Goal: Information Seeking & Learning: Learn about a topic

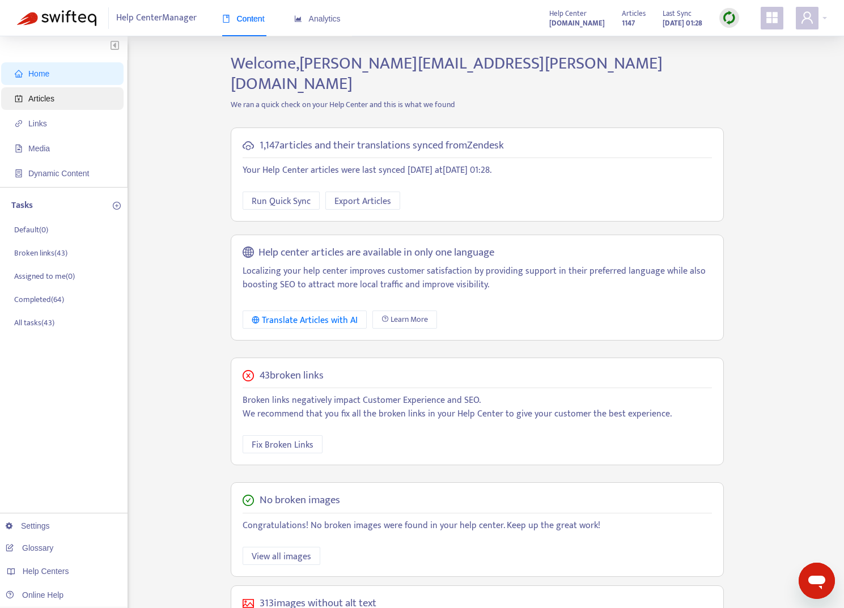
click at [57, 100] on span "Articles" at bounding box center [65, 98] width 100 height 23
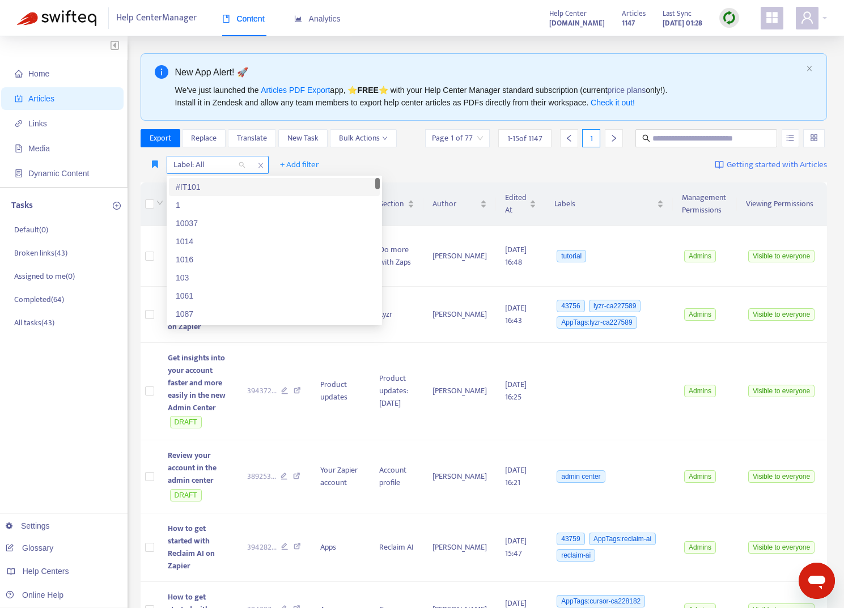
click at [250, 160] on div "Label: All" at bounding box center [209, 165] width 84 height 17
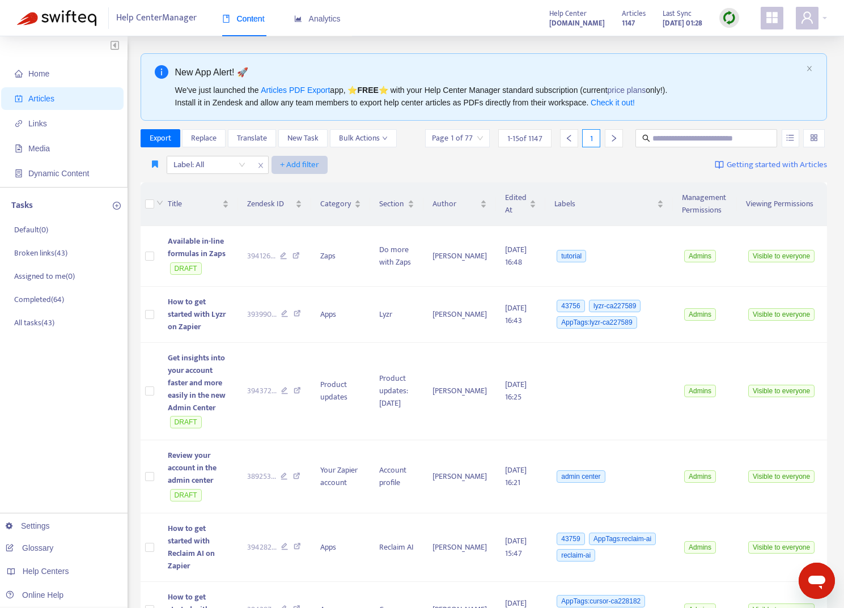
click at [285, 162] on span "+ Add filter" at bounding box center [299, 165] width 39 height 14
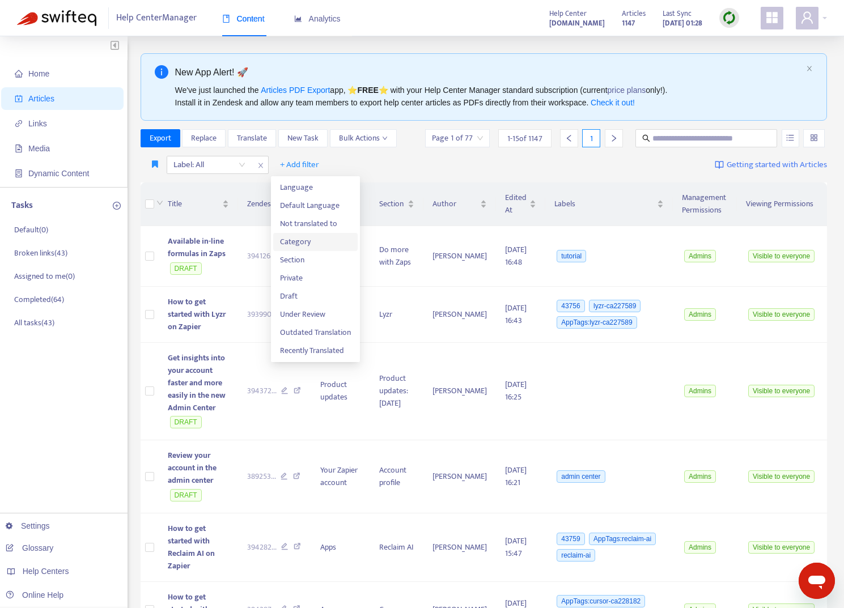
click at [308, 246] on span "Category" at bounding box center [315, 242] width 71 height 12
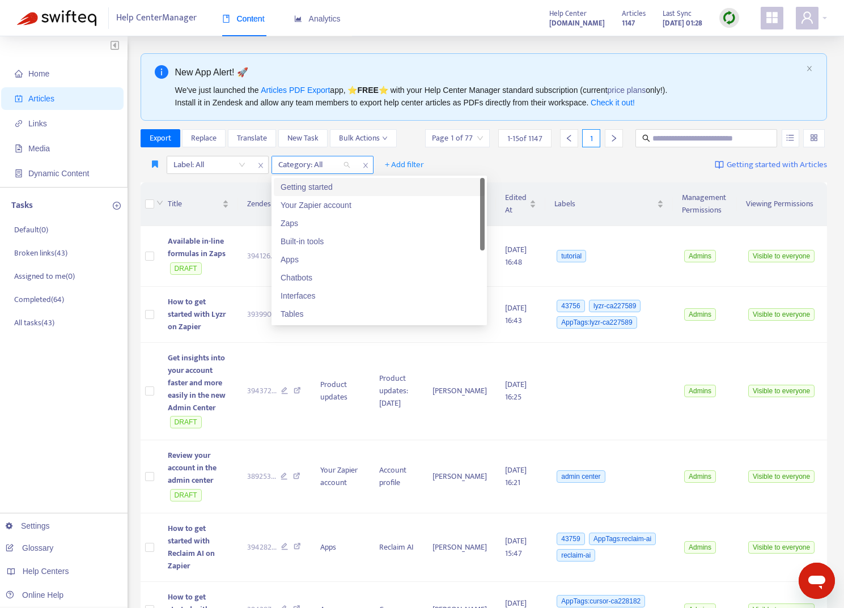
click at [343, 161] on div "Category: All" at bounding box center [314, 165] width 84 height 17
click at [318, 295] on div "Interfaces" at bounding box center [379, 296] width 197 height 12
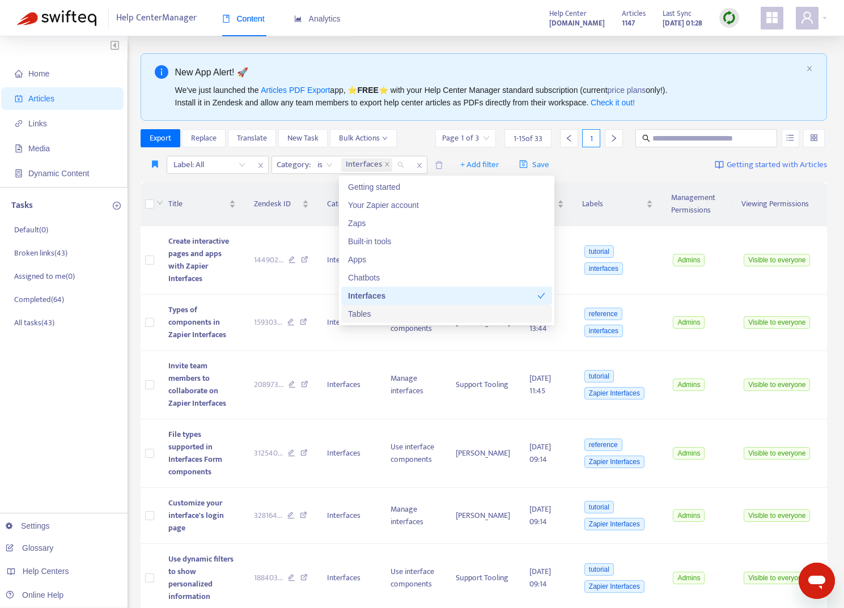
click at [375, 315] on div "Tables" at bounding box center [446, 314] width 197 height 12
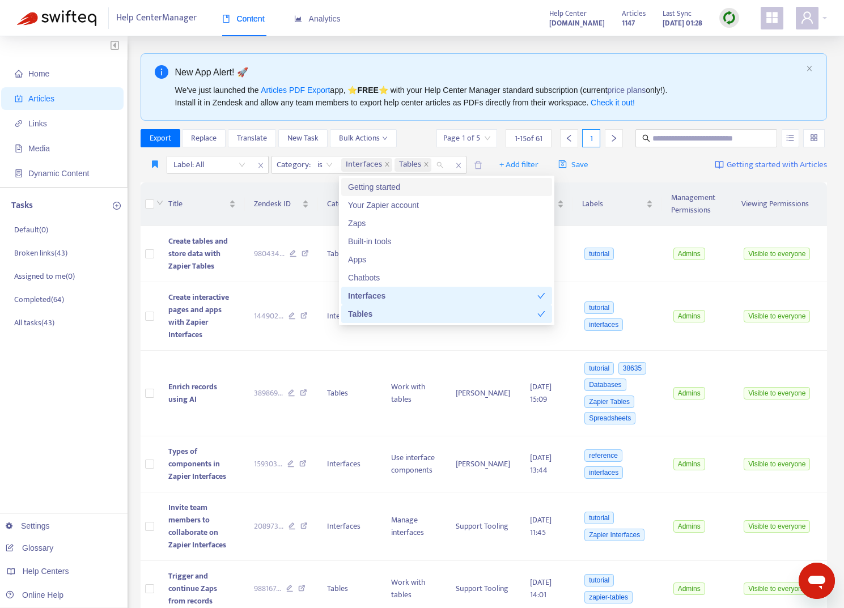
click at [419, 133] on div "Export Replace Translate New Task Bulk Actions Page 1 of 5 1 - 15 of 61 1" at bounding box center [484, 138] width 687 height 18
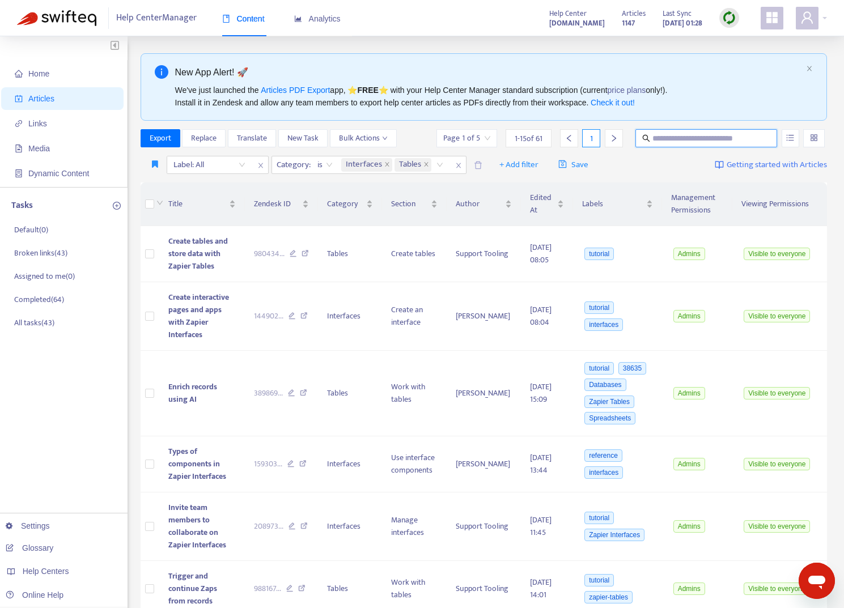
click at [716, 139] on input "text" at bounding box center [707, 138] width 109 height 12
type input "*******"
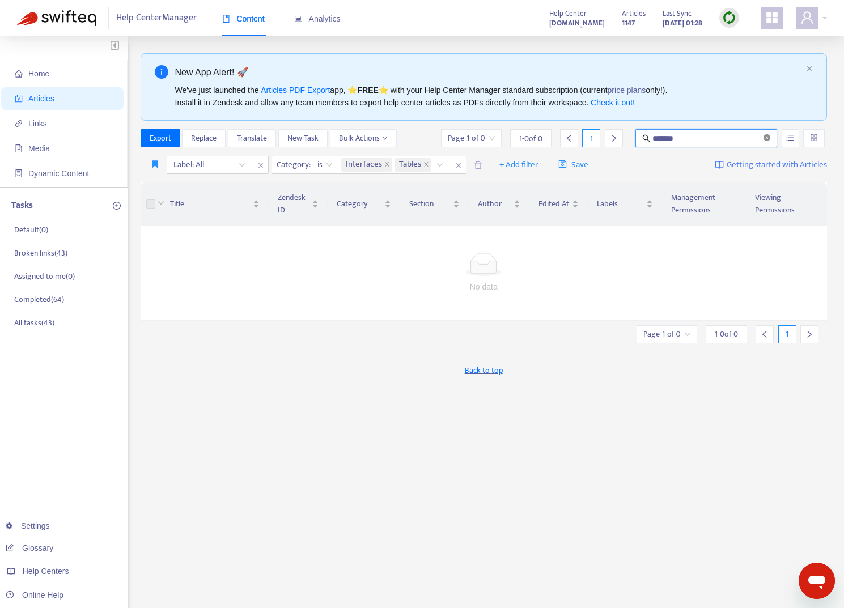
click at [768, 137] on icon "close-circle" at bounding box center [767, 137] width 7 height 7
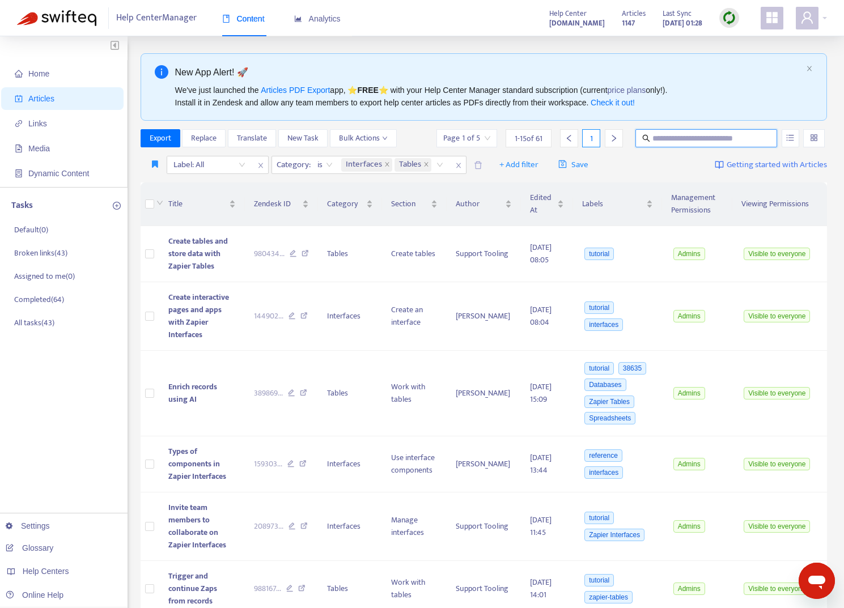
click at [726, 137] on input "text" at bounding box center [707, 138] width 109 height 12
click at [739, 201] on span "Search in HTML" at bounding box center [746, 202] width 60 height 12
click at [698, 141] on input "text" at bounding box center [707, 138] width 109 height 12
type input "*******"
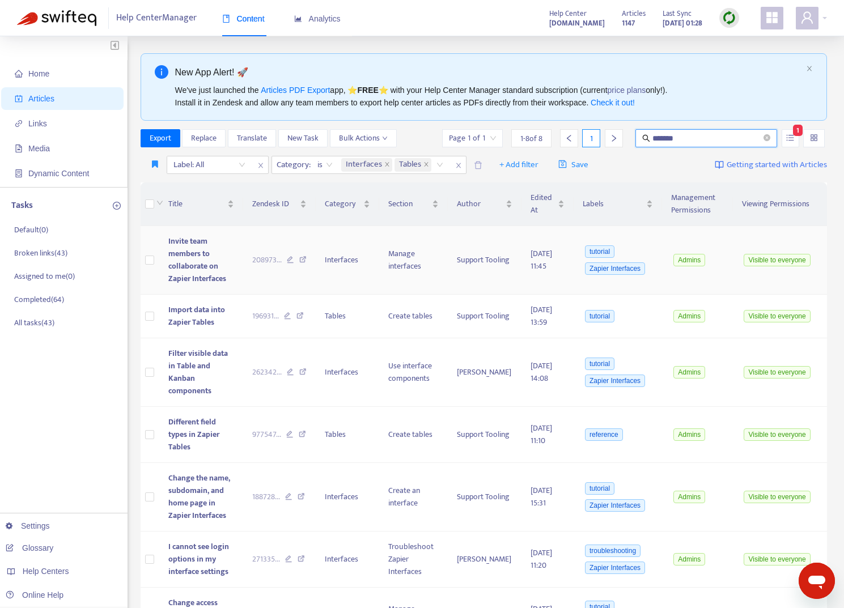
click at [204, 248] on span "Invite team members to collaborate on Zapier Interfaces" at bounding box center [197, 260] width 58 height 50
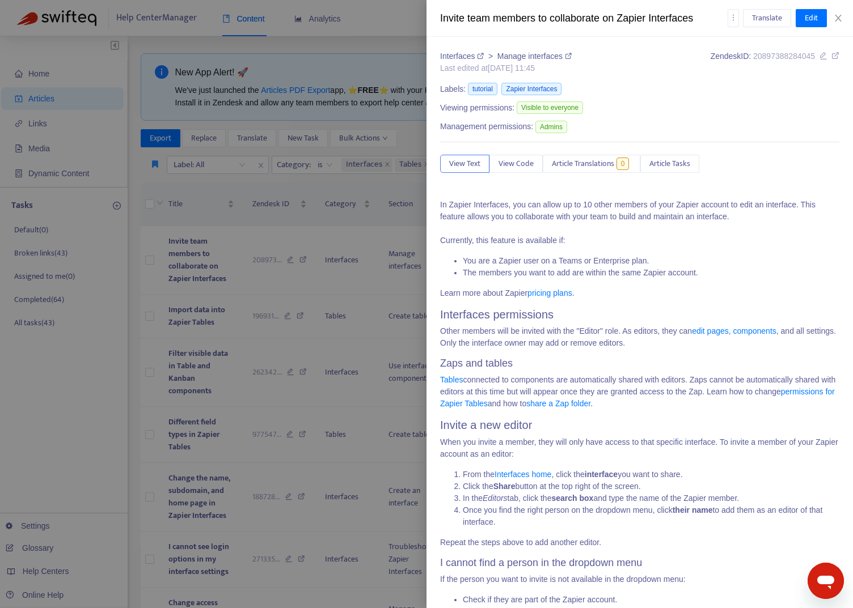
click at [253, 230] on div at bounding box center [426, 304] width 853 height 608
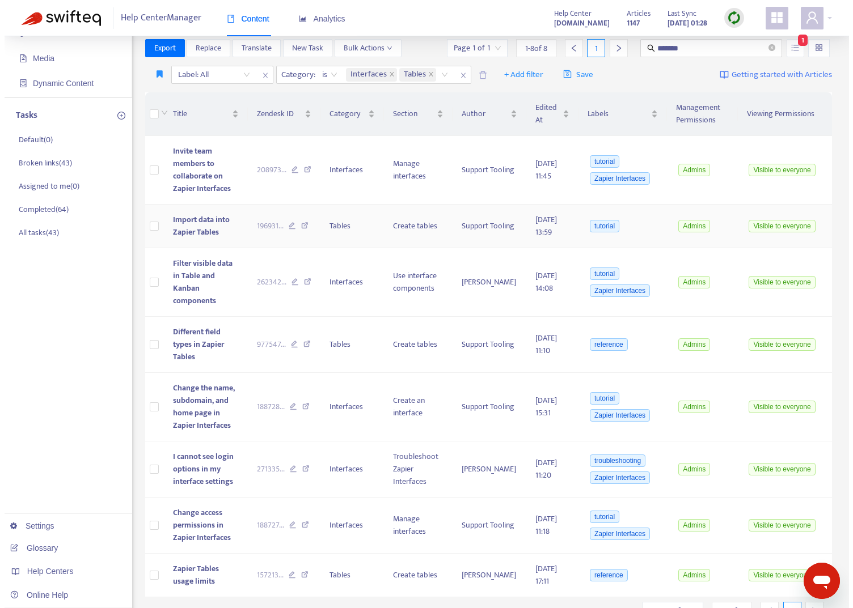
scroll to position [100, 0]
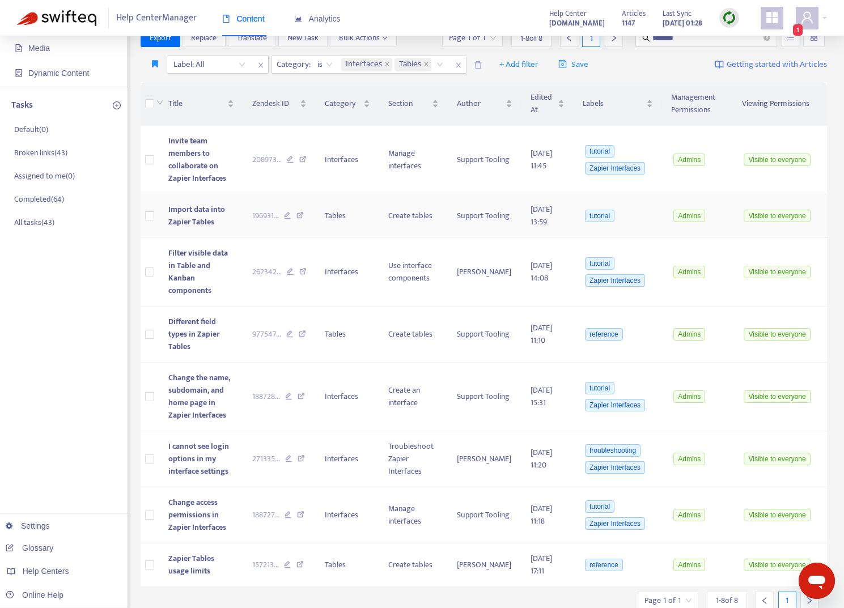
click at [207, 212] on span "Import data into Zapier Tables" at bounding box center [196, 216] width 57 height 26
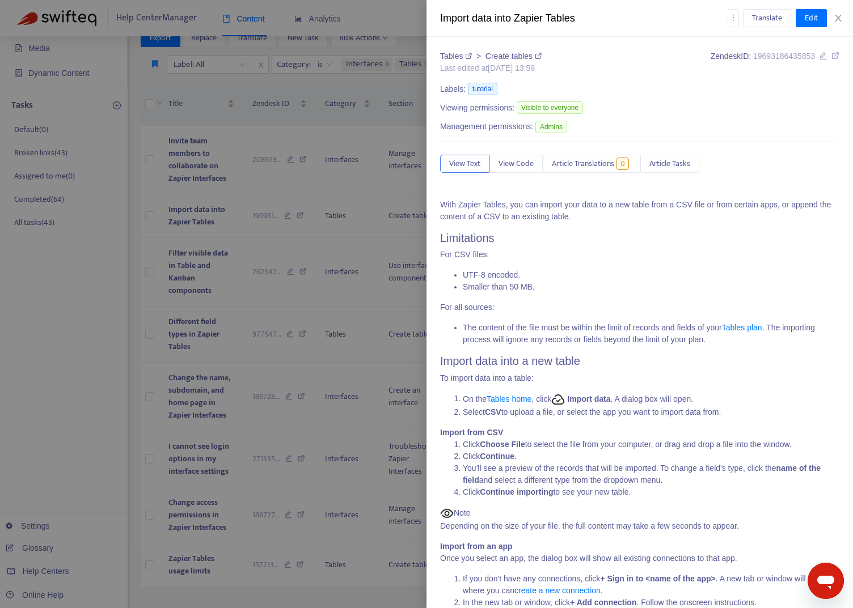
click at [754, 327] on link "Tables plan" at bounding box center [742, 327] width 40 height 9
click at [370, 298] on div at bounding box center [426, 304] width 853 height 608
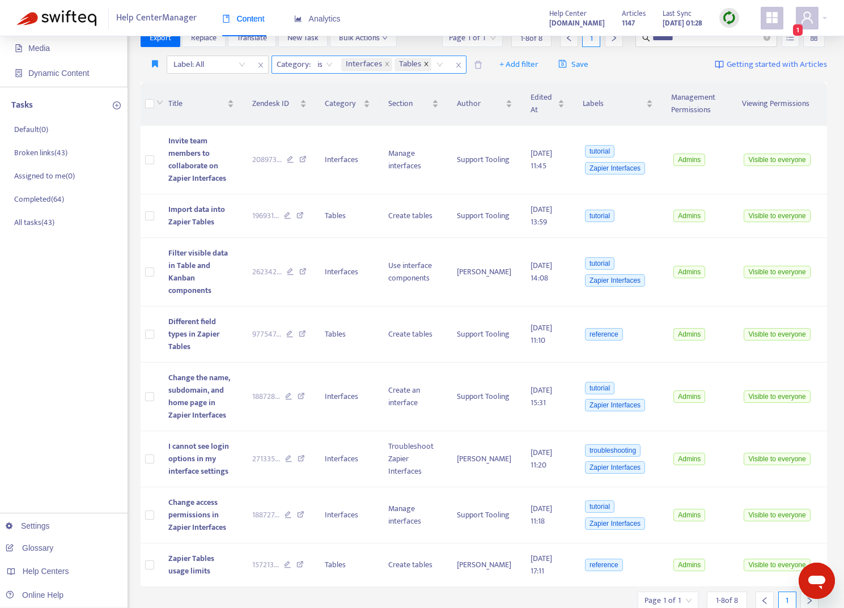
click at [425, 62] on icon "close" at bounding box center [427, 64] width 6 height 6
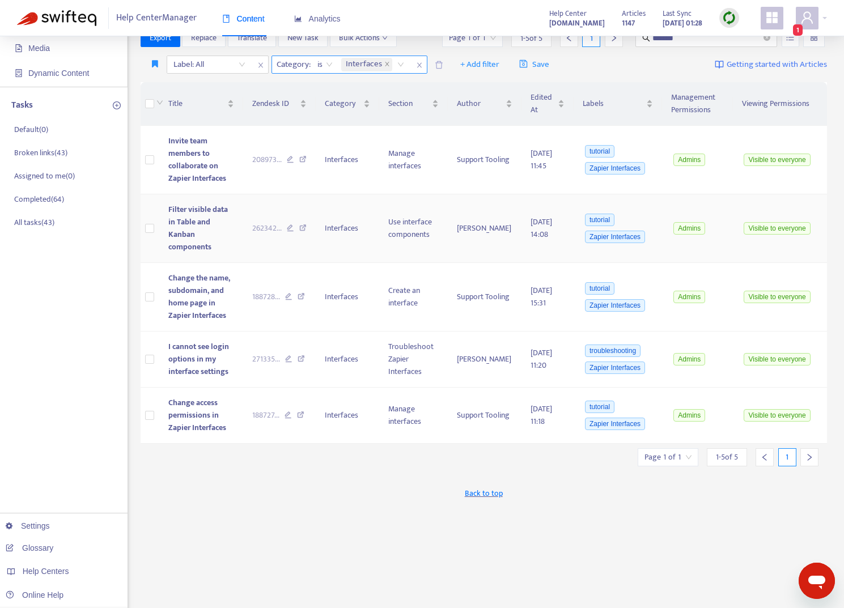
click at [234, 228] on td "Filter visible data in Table and Kanban components" at bounding box center [201, 229] width 84 height 69
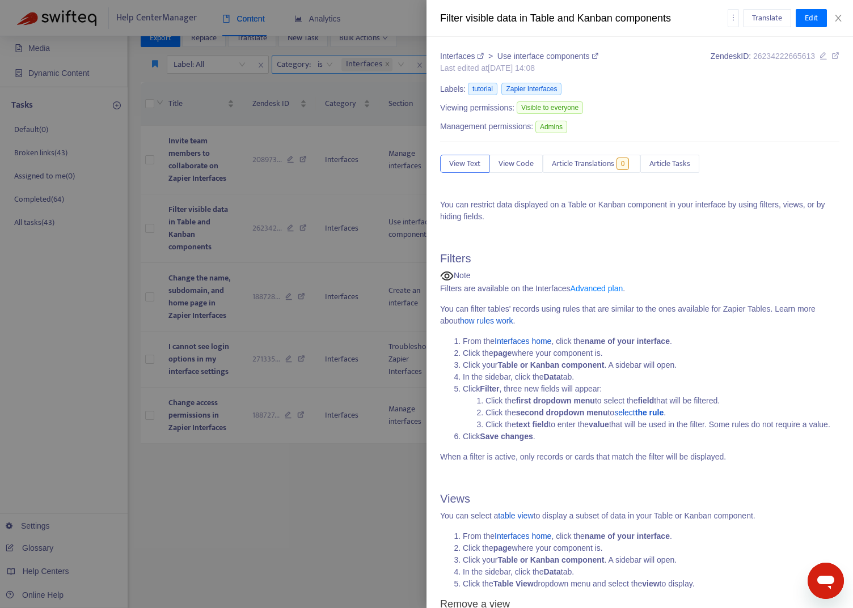
click at [600, 286] on link "Advanced plan" at bounding box center [596, 288] width 53 height 9
click at [196, 480] on div at bounding box center [426, 304] width 853 height 608
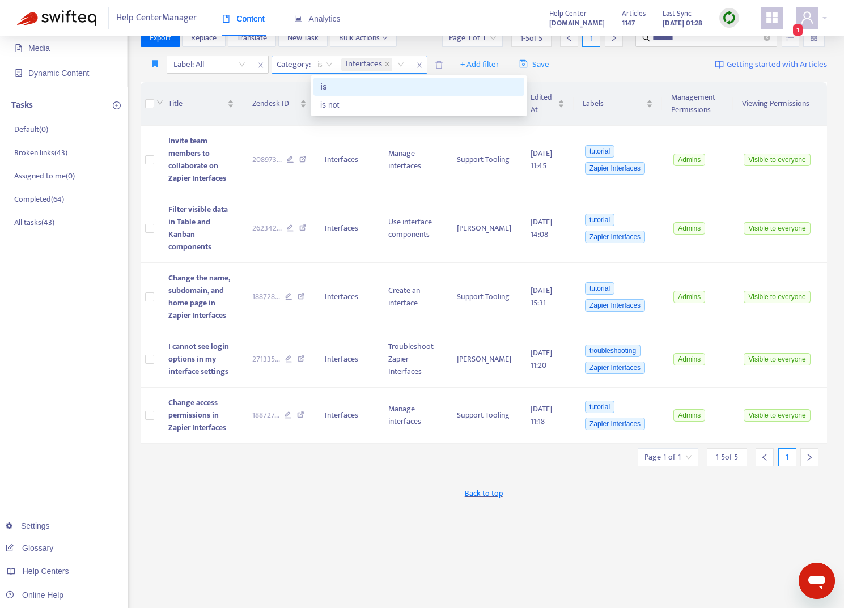
click at [332, 64] on span "is" at bounding box center [325, 64] width 15 height 17
click at [398, 61] on div "Interfaces" at bounding box center [374, 64] width 71 height 17
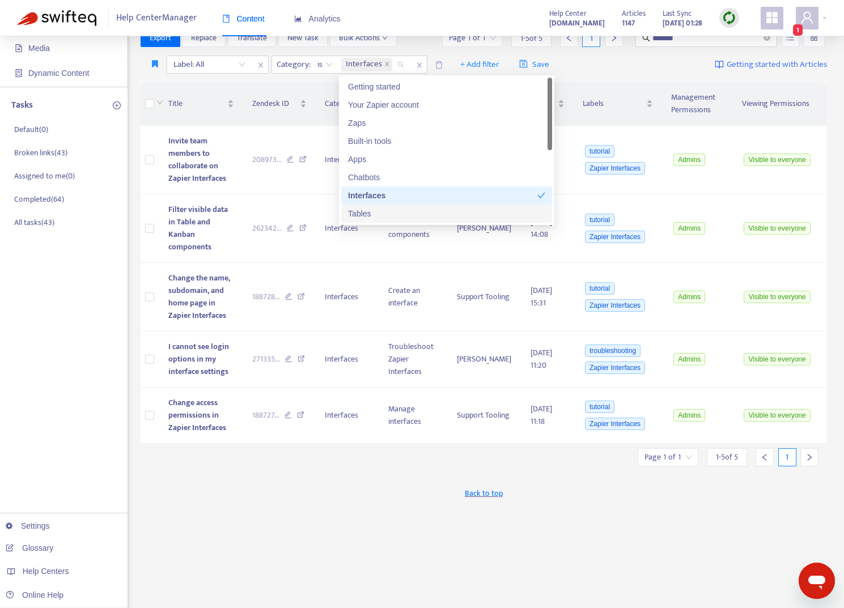
click at [373, 213] on div "Tables" at bounding box center [446, 214] width 197 height 12
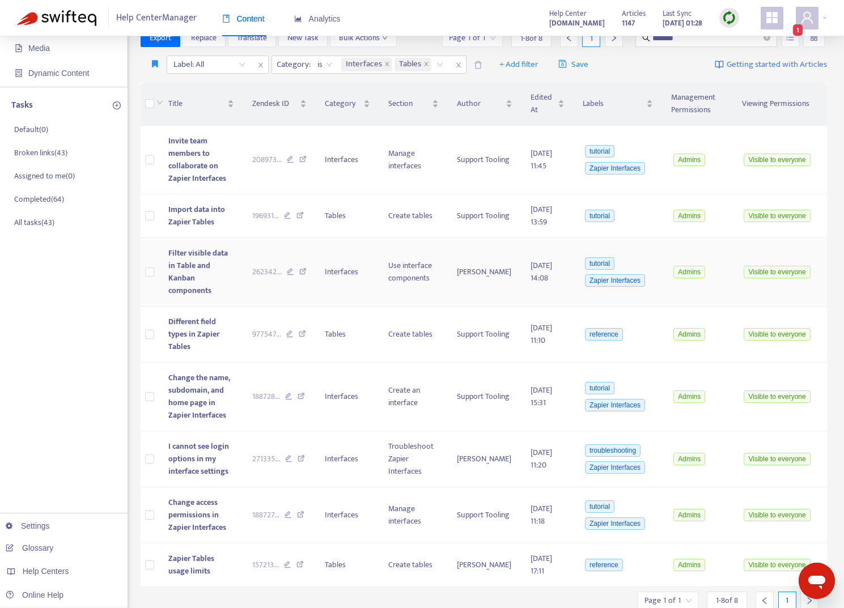
click at [239, 269] on td "Filter visible data in Table and Kanban components" at bounding box center [201, 272] width 84 height 69
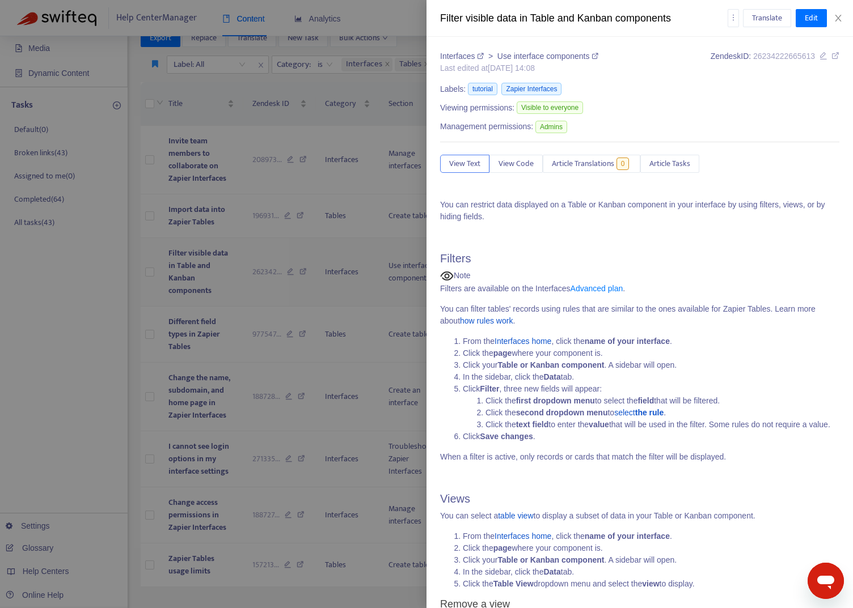
click at [239, 269] on div at bounding box center [426, 304] width 853 height 608
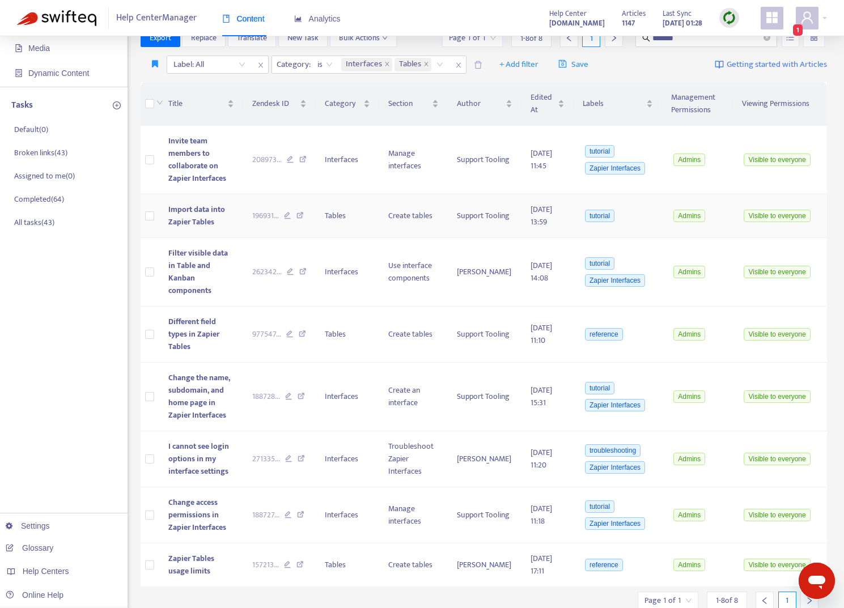
click at [239, 212] on td "Import data into Zapier Tables" at bounding box center [201, 217] width 84 height 44
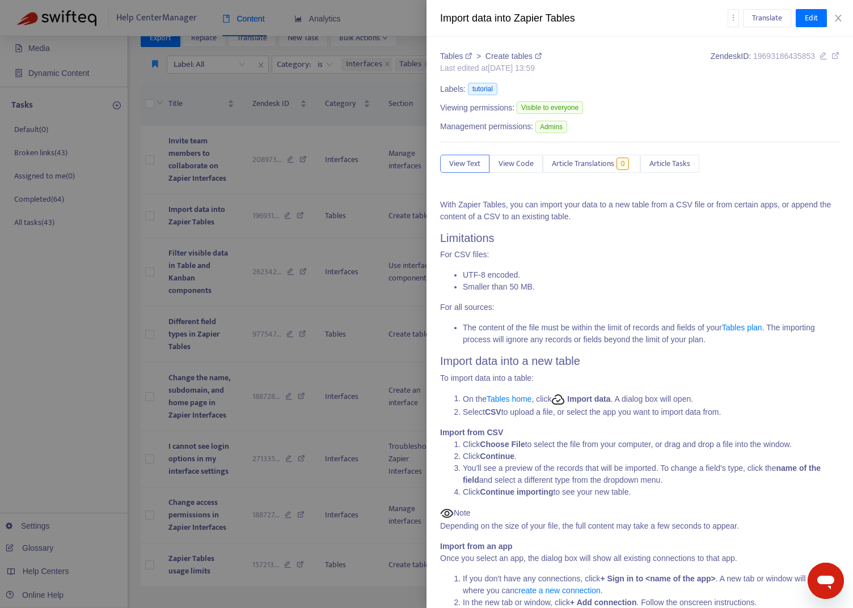
click at [752, 324] on link "Tables plan" at bounding box center [742, 327] width 40 height 9
click at [383, 215] on div at bounding box center [426, 304] width 853 height 608
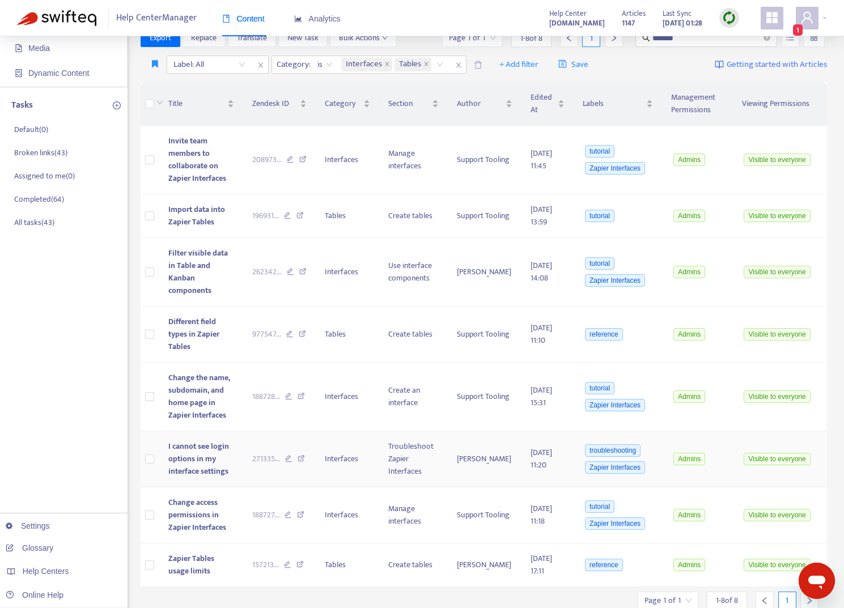
click at [231, 439] on td "I cannot see login options in my interface settings" at bounding box center [201, 460] width 84 height 56
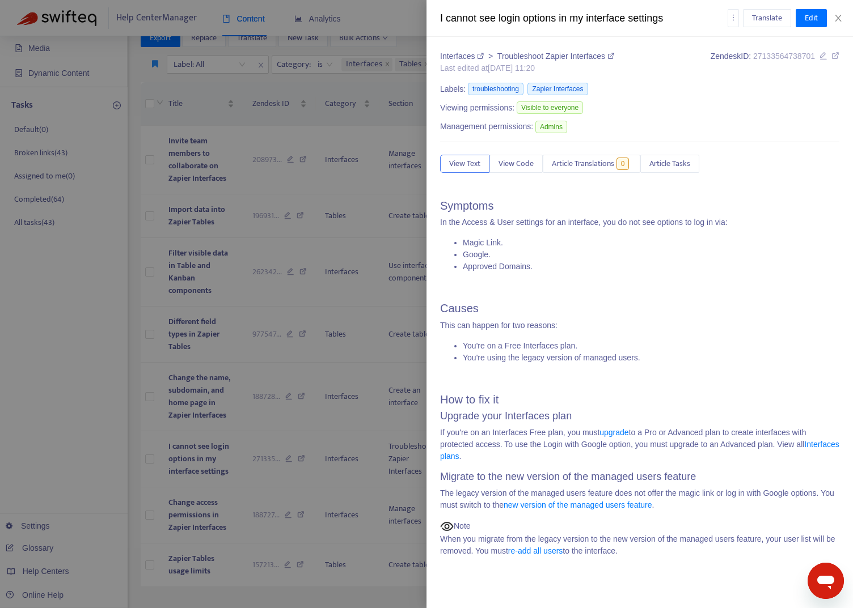
click at [479, 457] on link "Interfaces plans" at bounding box center [639, 450] width 399 height 21
click at [817, 14] on button "Edit" at bounding box center [811, 18] width 31 height 18
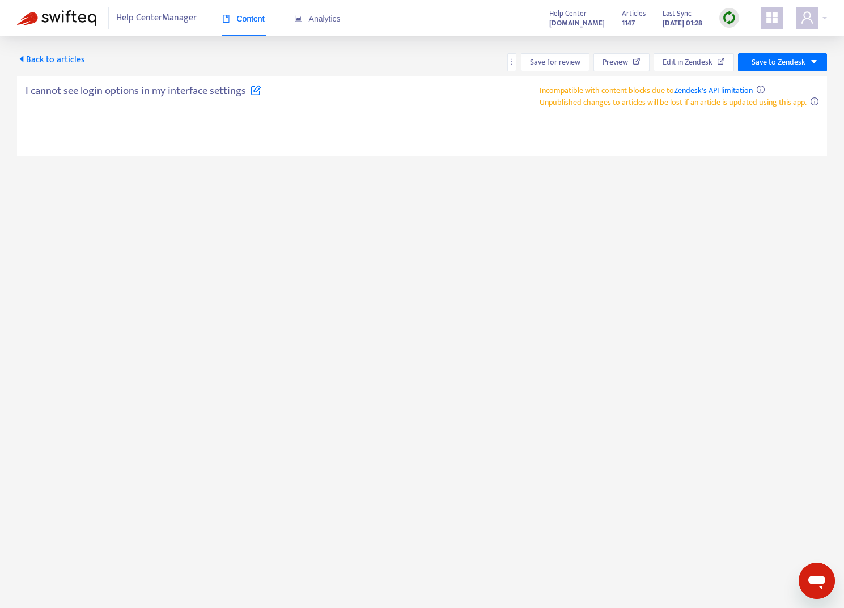
type textarea "**********"
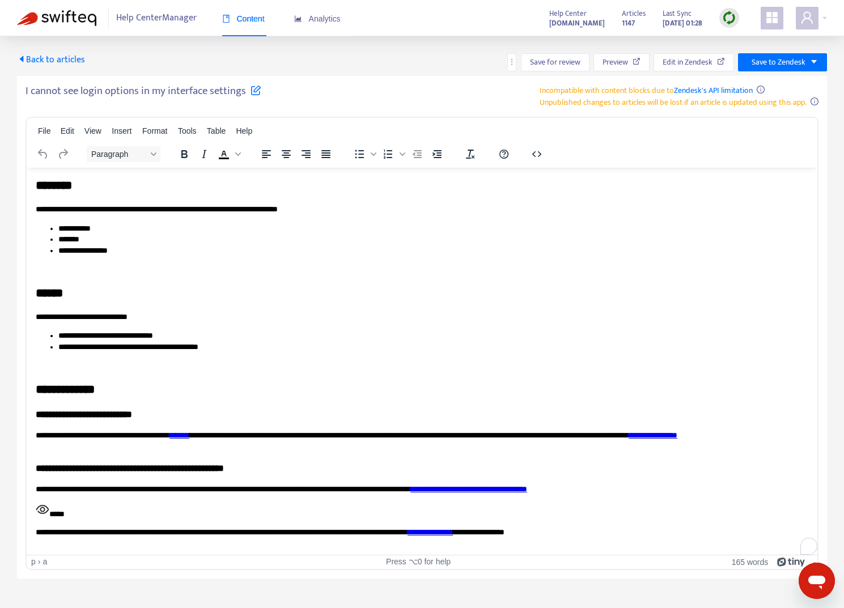
click at [189, 436] on link "*******" at bounding box center [180, 435] width 20 height 8
click at [690, 57] on span "Edit in Zendesk" at bounding box center [688, 62] width 50 height 12
click at [53, 57] on span "Back to articles" at bounding box center [51, 59] width 68 height 15
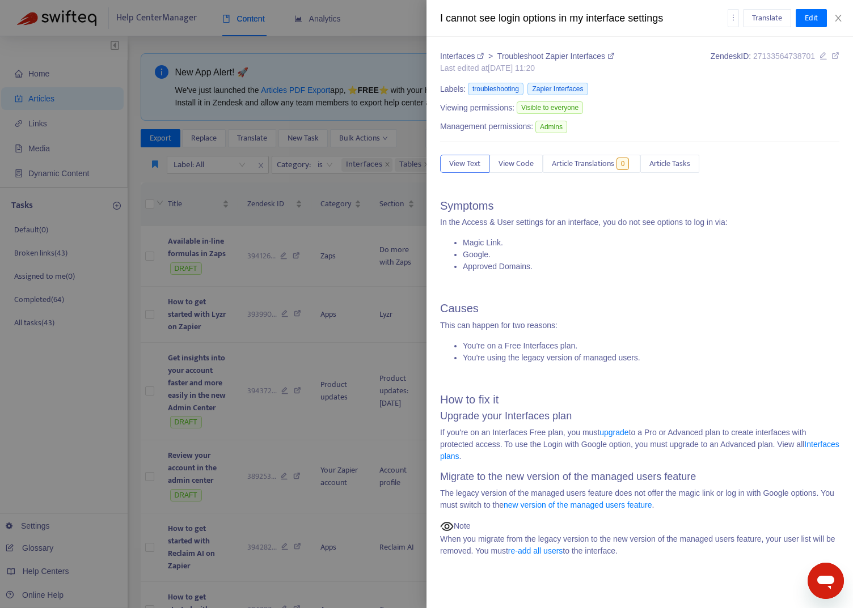
type input "*******"
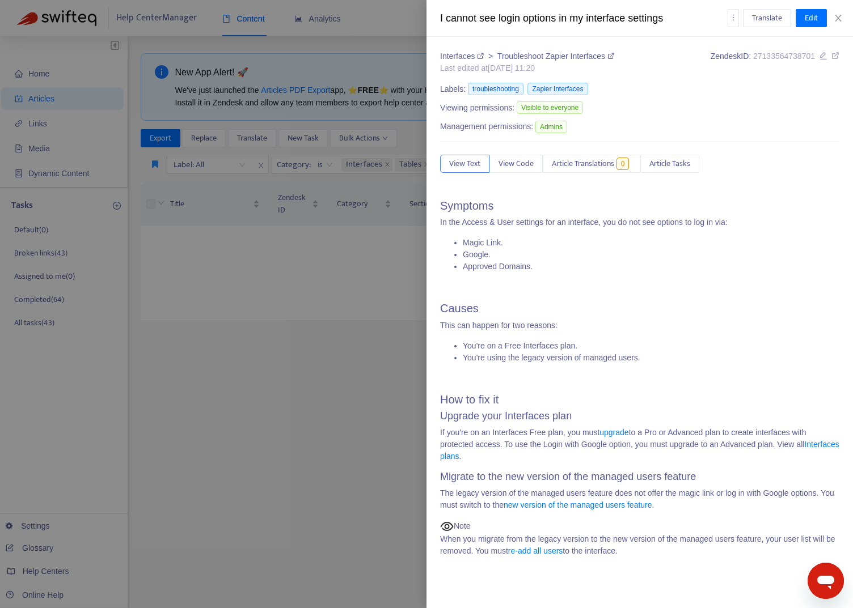
click at [279, 385] on div at bounding box center [426, 304] width 853 height 608
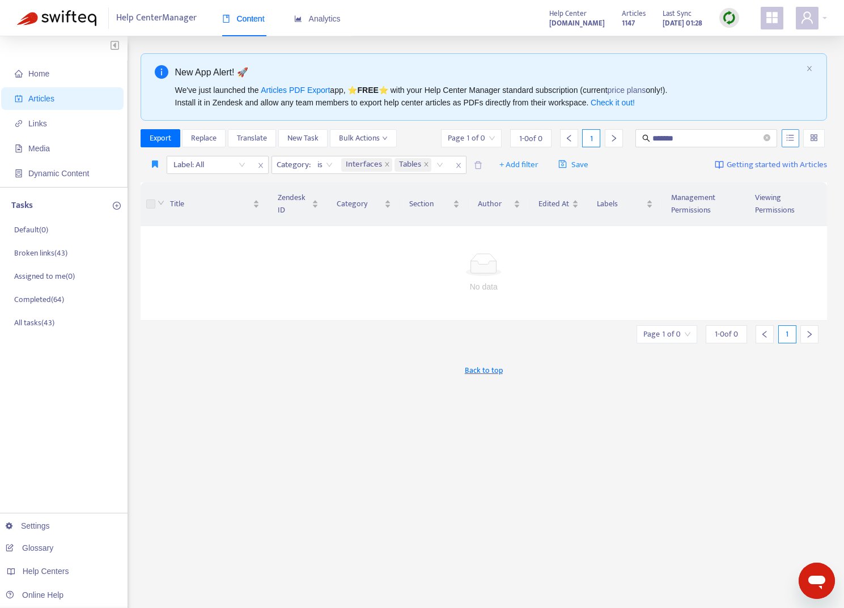
click at [796, 138] on button "button" at bounding box center [791, 138] width 18 height 18
click at [760, 200] on span "Search in HTML" at bounding box center [746, 202] width 60 height 12
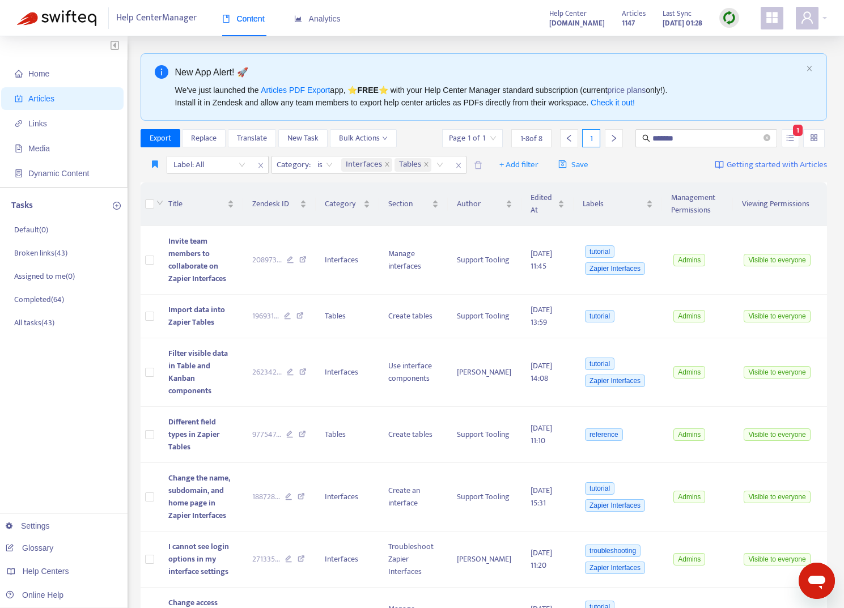
click at [834, 126] on div "Home Articles Links Media Dynamic Content Tasks Default ( 0 ) Broken links ( 43…" at bounding box center [422, 393] width 844 height 715
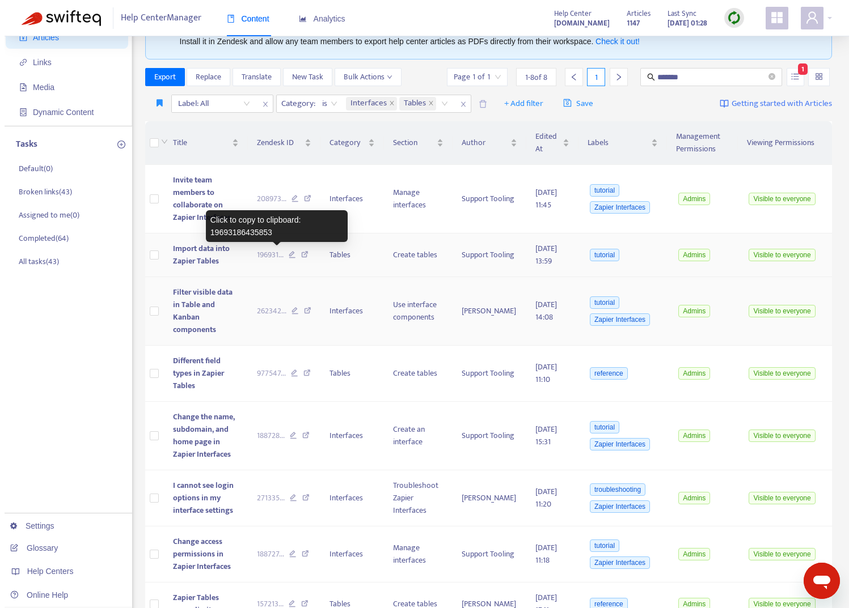
scroll to position [118, 0]
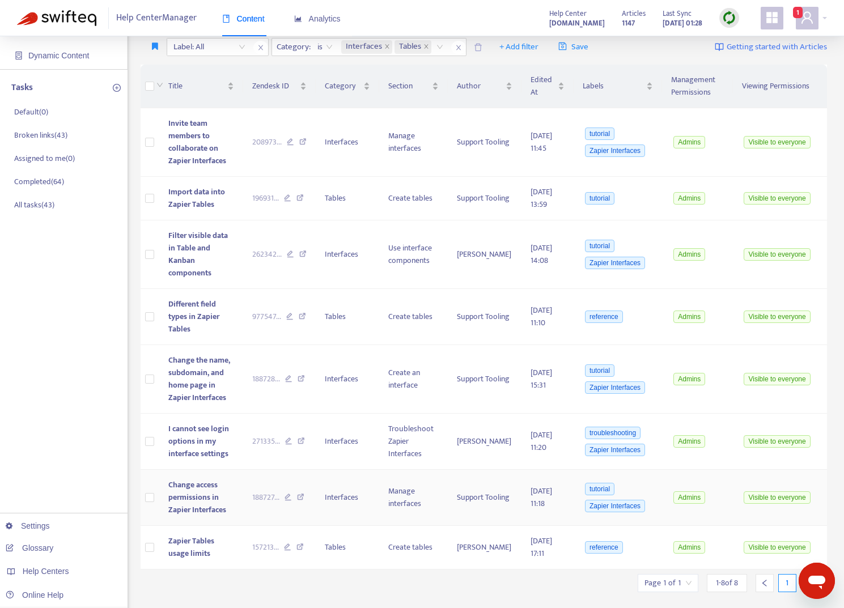
click at [230, 470] on td "Change access permissions in Zapier Interfaces" at bounding box center [201, 498] width 84 height 56
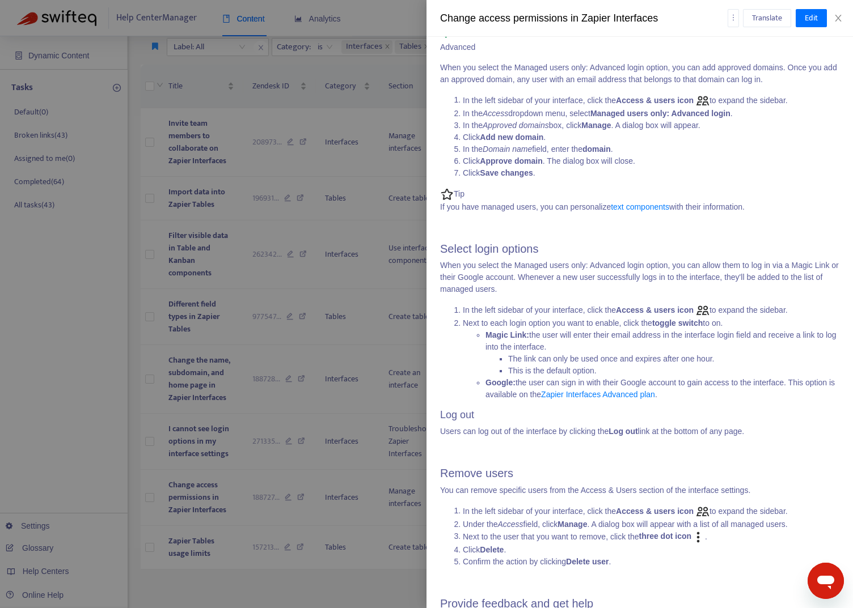
scroll to position [1156, 0]
